Goal: Find specific page/section: Find specific page/section

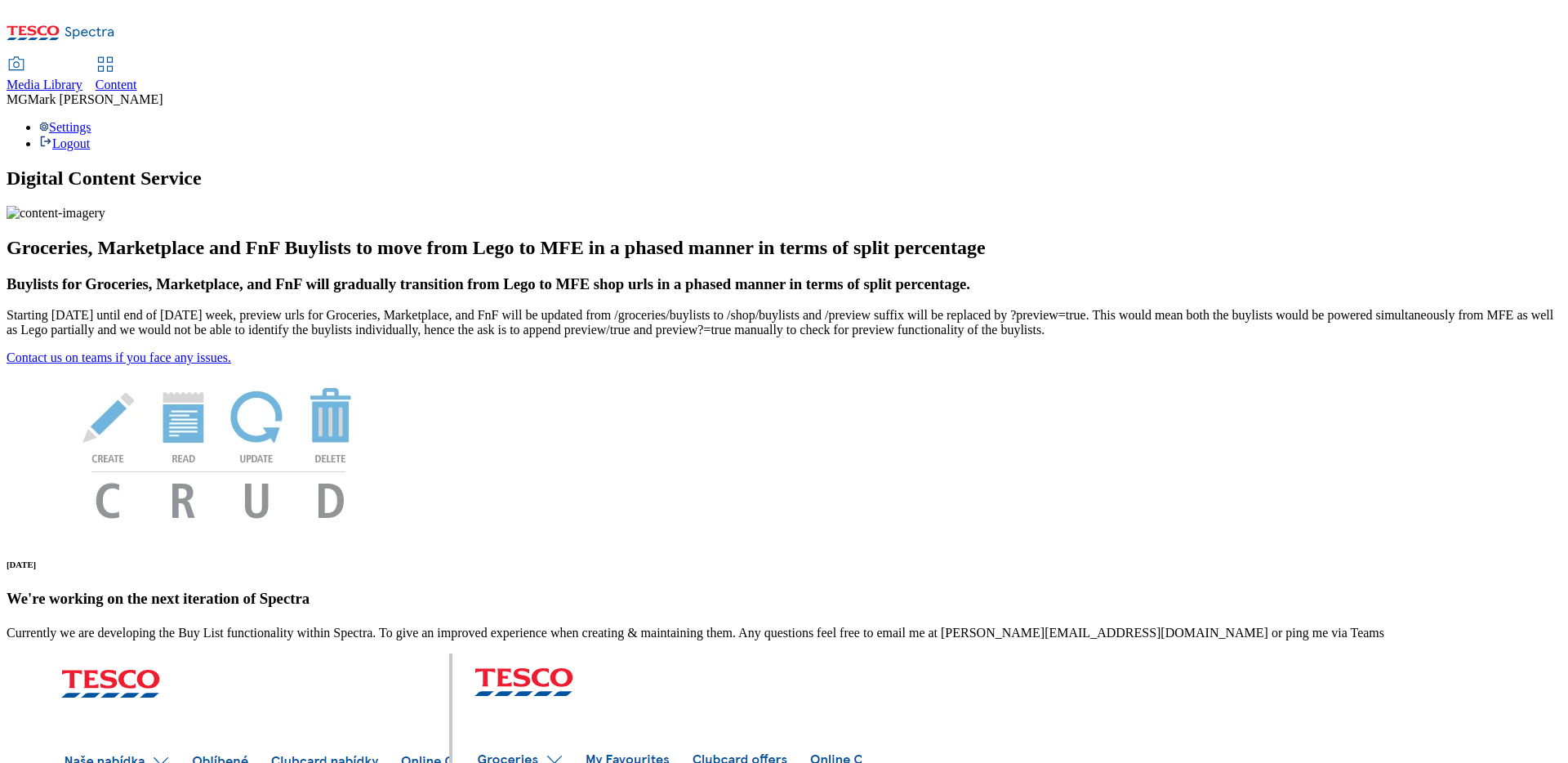
click at [82, 77] on span "Media Library" at bounding box center [44, 84] width 76 height 14
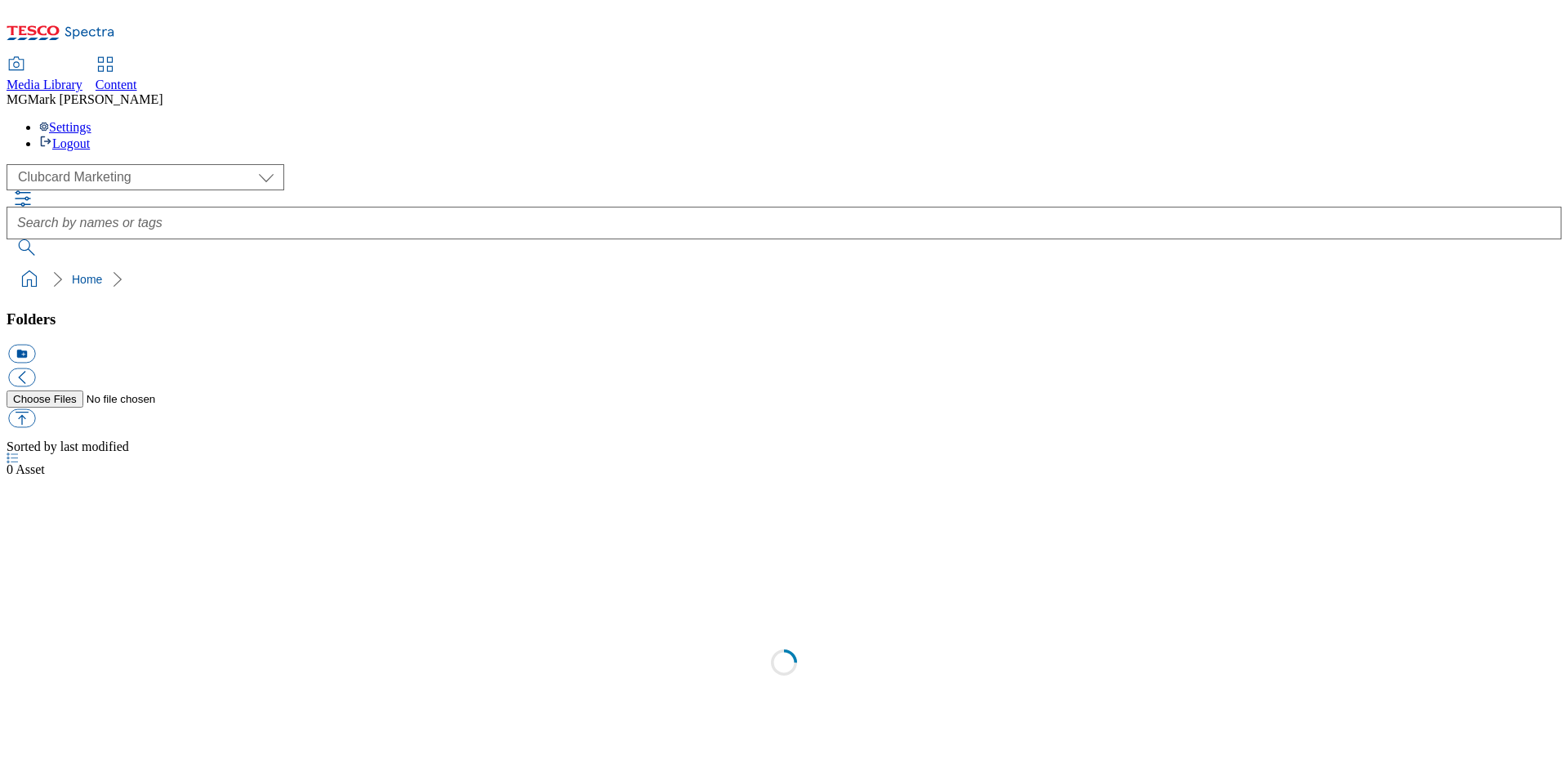
select select "flare-clubcard-mktg"
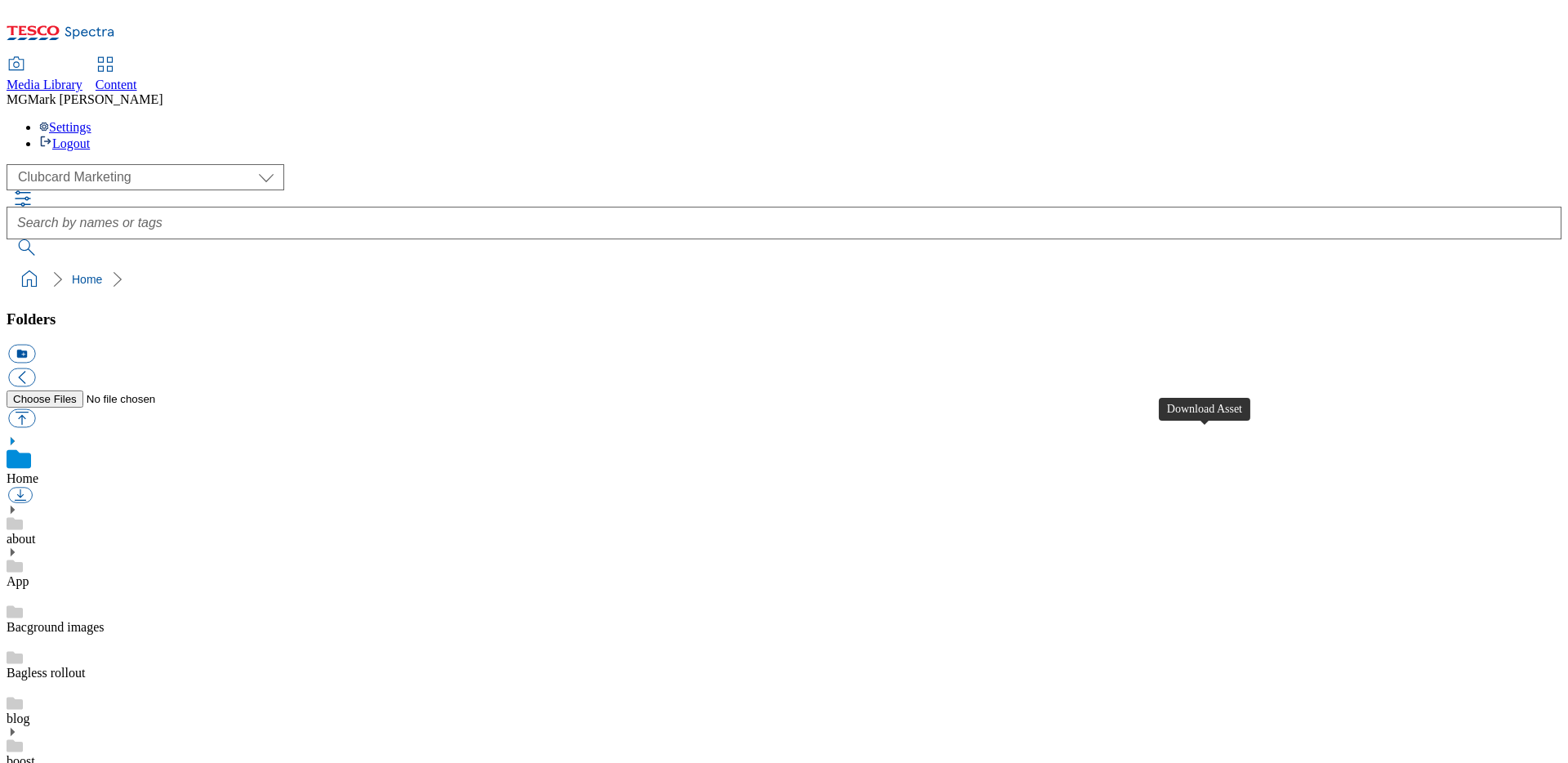
scroll to position [498, 0]
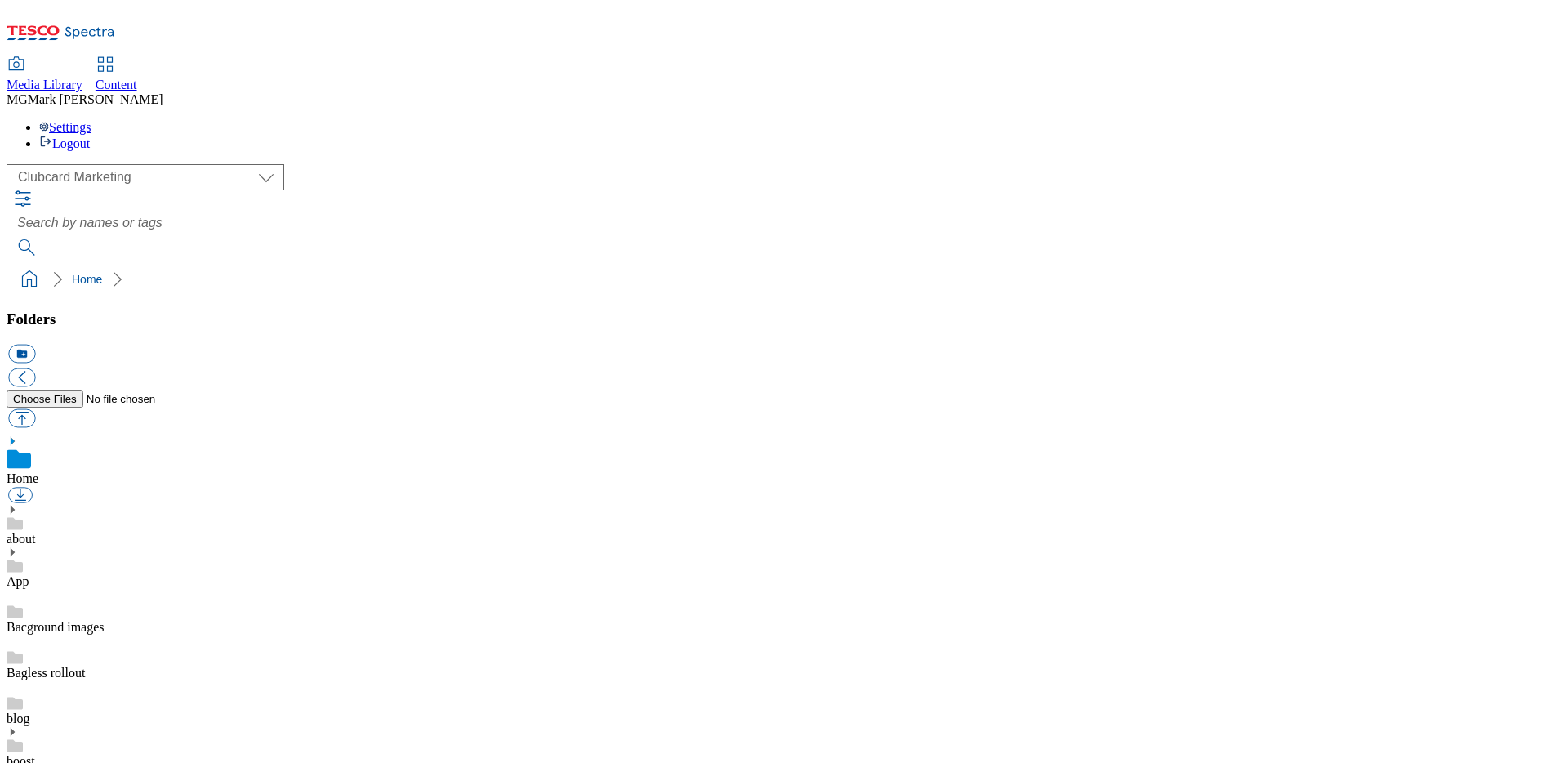
scroll to position [0, 0]
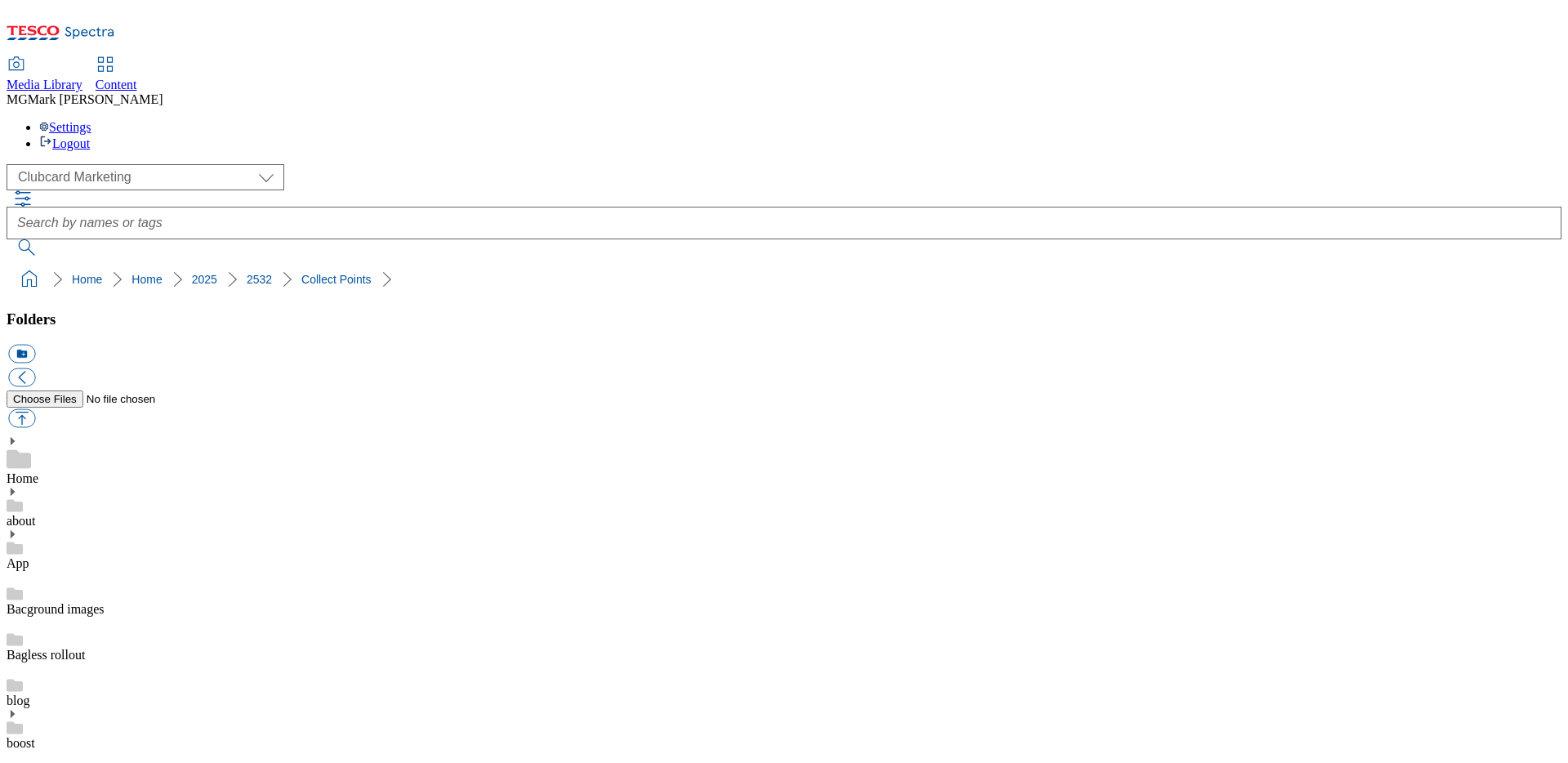
scroll to position [1530, 0]
